Goal: Information Seeking & Learning: Learn about a topic

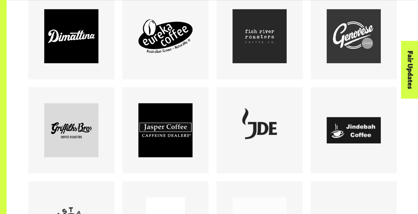
scroll to position [572, 0]
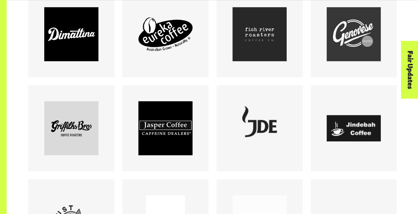
click at [117, 93] on div at bounding box center [71, 128] width 94 height 86
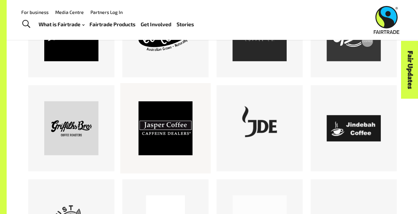
click at [164, 138] on div at bounding box center [165, 128] width 54 height 54
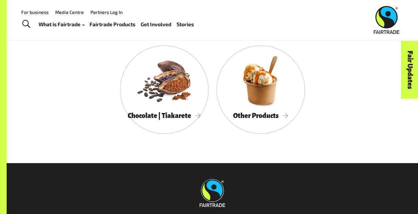
scroll to position [2189, 0]
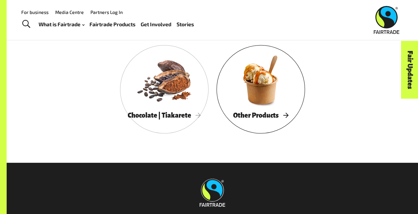
click at [284, 117] on span "Other Products" at bounding box center [260, 115] width 55 height 7
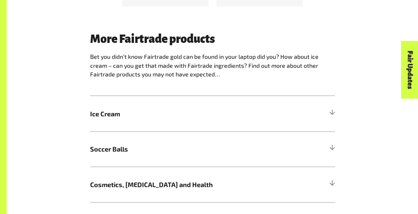
scroll to position [591, 0]
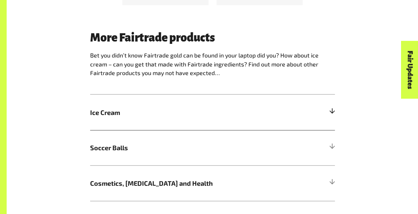
click at [96, 113] on span "Ice Cream" at bounding box center [182, 113] width 184 height 10
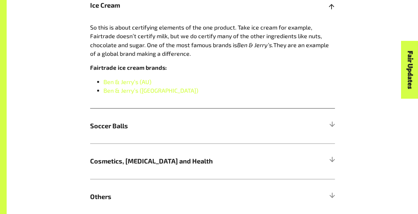
scroll to position [698, 0]
click at [146, 95] on link "Ben & Jerry’s (NZ)" at bounding box center [151, 90] width 95 height 7
click at [143, 83] on link "Ben & Jerry’s (AU)" at bounding box center [128, 82] width 48 height 7
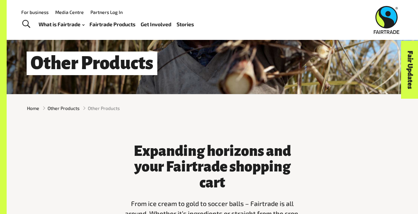
scroll to position [0, 0]
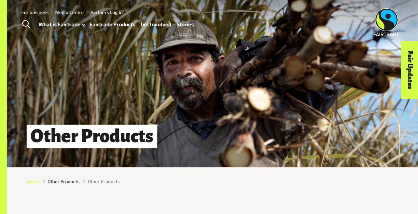
click at [34, 183] on span "Home" at bounding box center [33, 181] width 12 height 7
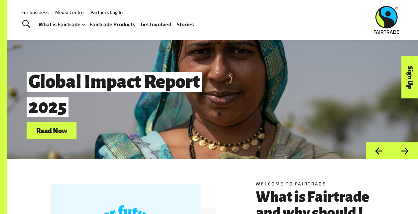
scroll to position [8, 0]
click at [117, 25] on link "Fairtrade Products" at bounding box center [113, 24] width 46 height 9
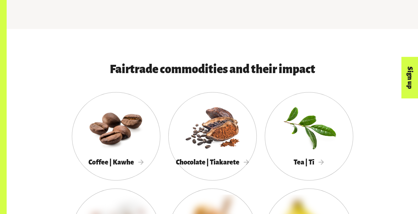
scroll to position [372, 0]
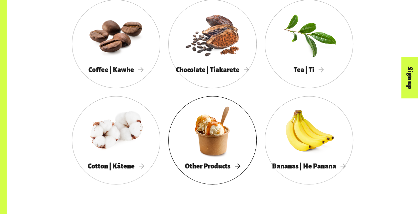
click at [230, 166] on span "Other Products" at bounding box center [212, 166] width 55 height 7
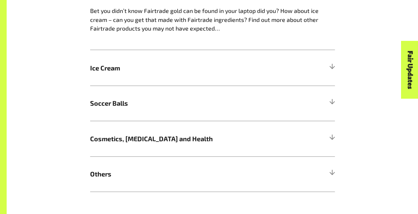
scroll to position [650, 0]
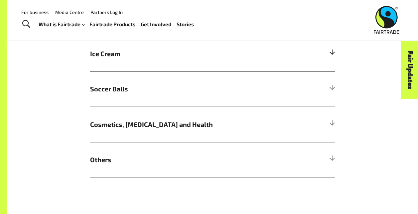
click at [109, 57] on span "Ice Cream" at bounding box center [182, 54] width 184 height 10
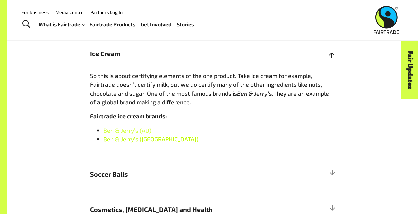
click at [134, 142] on link "Ben & Jerry’s (NZ)" at bounding box center [151, 138] width 95 height 7
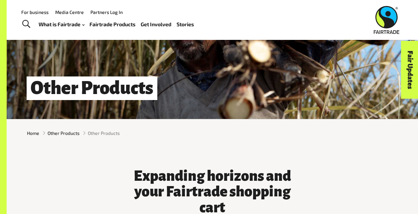
scroll to position [0, 0]
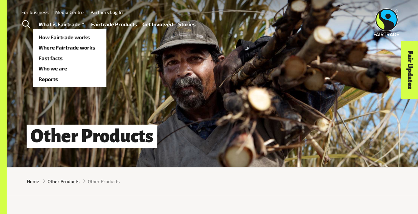
click at [65, 25] on link "What is Fairtrade" at bounding box center [63, 24] width 48 height 9
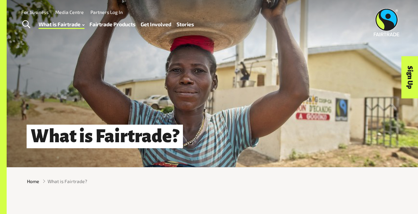
click at [128, 25] on link "Fairtrade Products" at bounding box center [113, 24] width 46 height 9
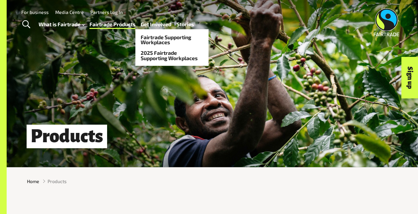
click at [152, 23] on link "Get Involved" at bounding box center [156, 24] width 31 height 9
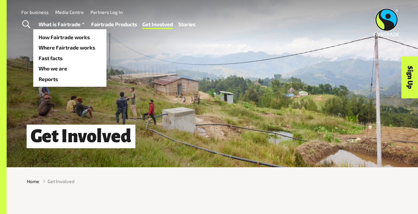
click at [67, 22] on link "What is Fairtrade" at bounding box center [63, 24] width 48 height 9
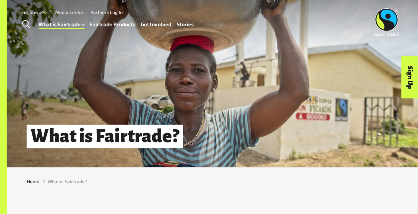
click at [81, 43] on div "Menu For business Media Centre Partners Log In What is Fairtrade How Fairtrade …" at bounding box center [209, 22] width 418 height 45
click at [32, 184] on span "Home" at bounding box center [33, 181] width 12 height 7
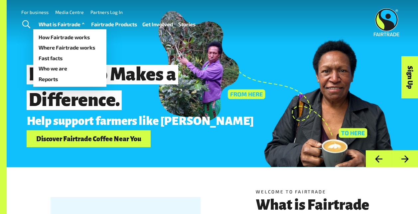
click at [59, 23] on link "What is Fairtrade" at bounding box center [63, 24] width 48 height 9
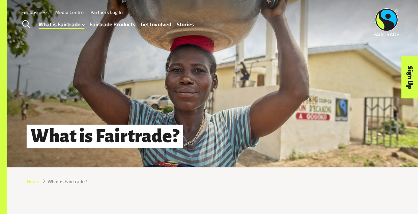
click at [34, 185] on span "Home" at bounding box center [33, 181] width 12 height 7
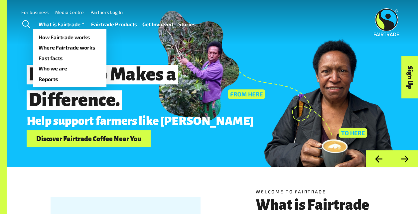
click at [81, 21] on link "What is Fairtrade" at bounding box center [63, 24] width 48 height 9
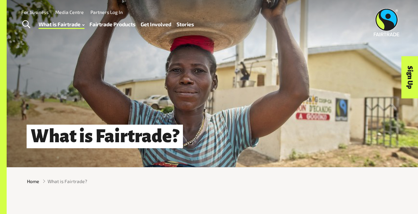
click at [115, 25] on link "Fairtrade Products" at bounding box center [113, 24] width 46 height 9
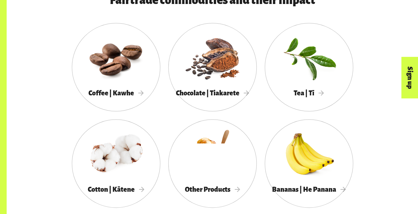
scroll to position [350, 0]
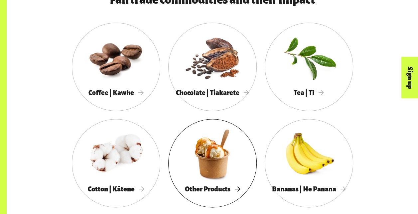
click at [226, 175] on div at bounding box center [212, 154] width 89 height 58
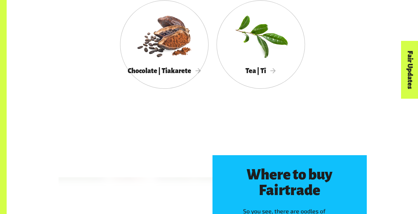
scroll to position [1316, 0]
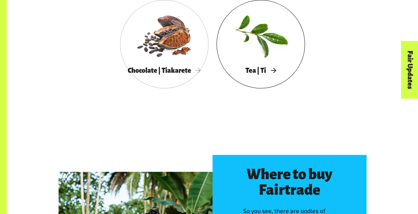
click at [258, 52] on div at bounding box center [261, 35] width 89 height 58
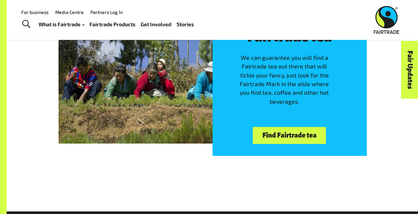
scroll to position [1313, 0]
